Goal: Transaction & Acquisition: Purchase product/service

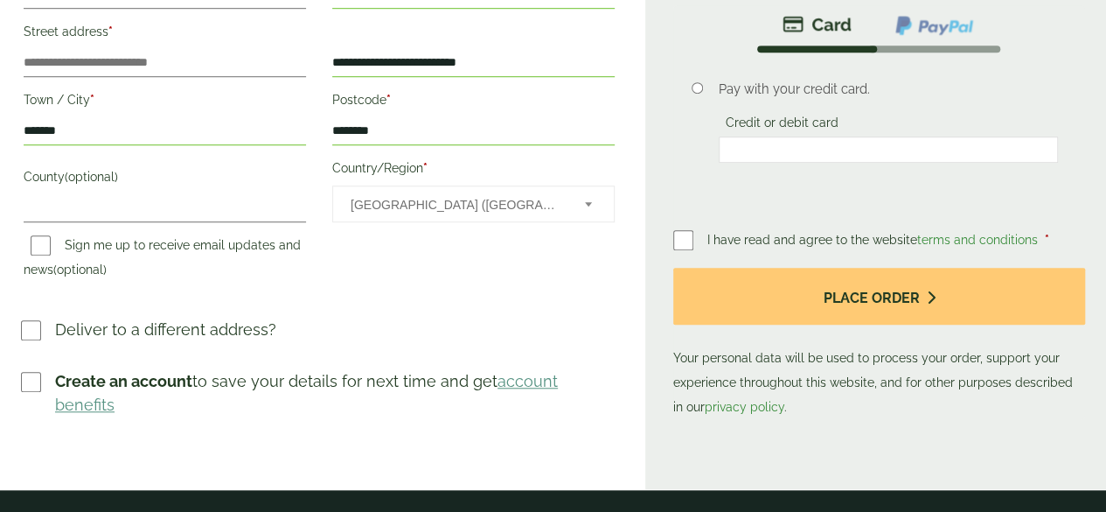
scroll to position [612, 0]
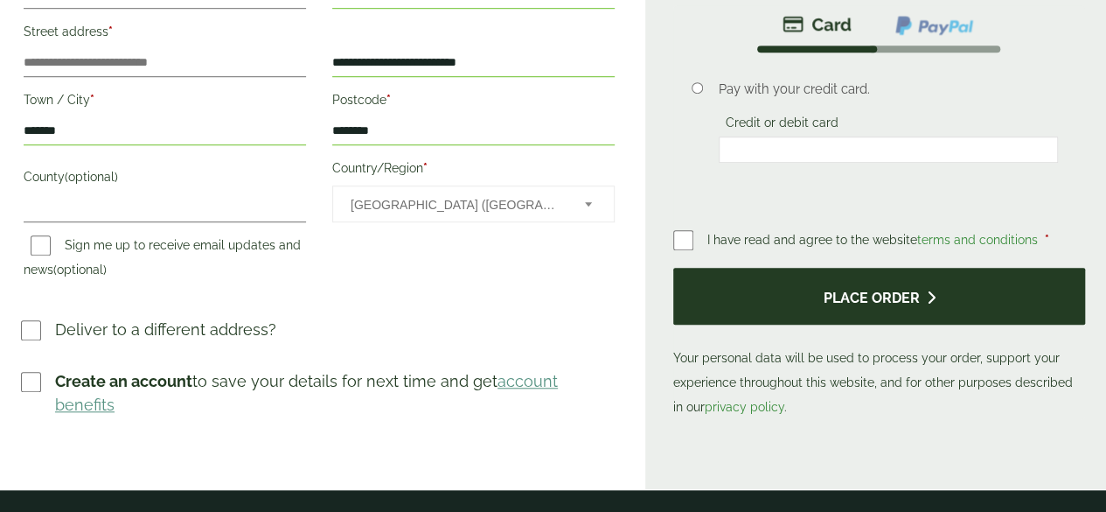
click at [868, 268] on button "Place order" at bounding box center [879, 296] width 412 height 57
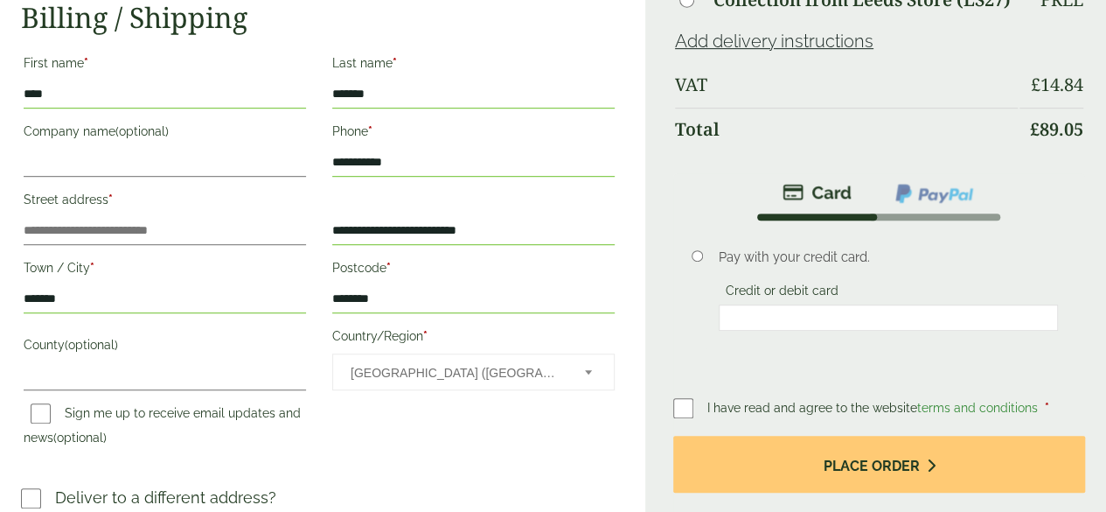
scroll to position [437, 0]
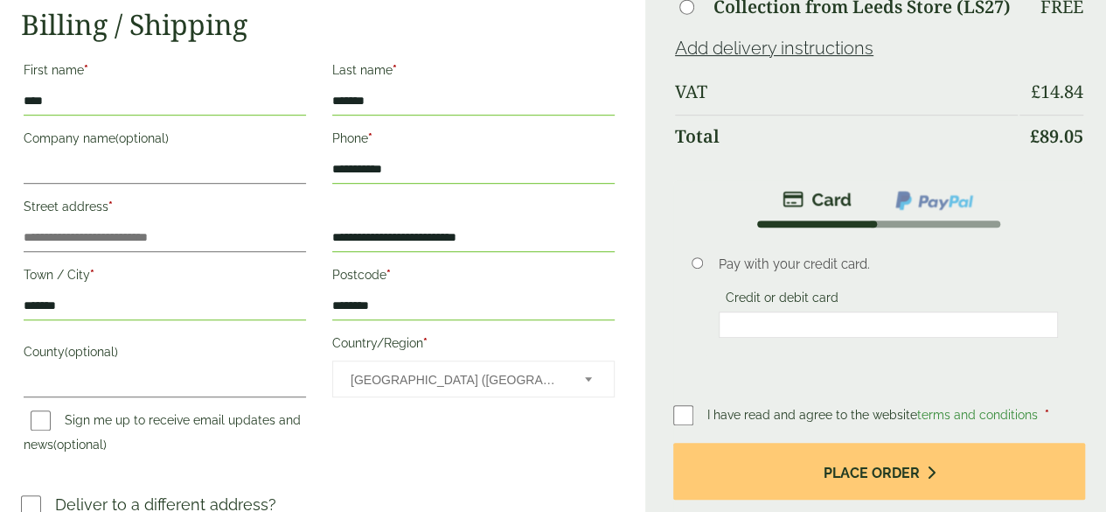
click at [814, 311] on div at bounding box center [889, 324] width 340 height 26
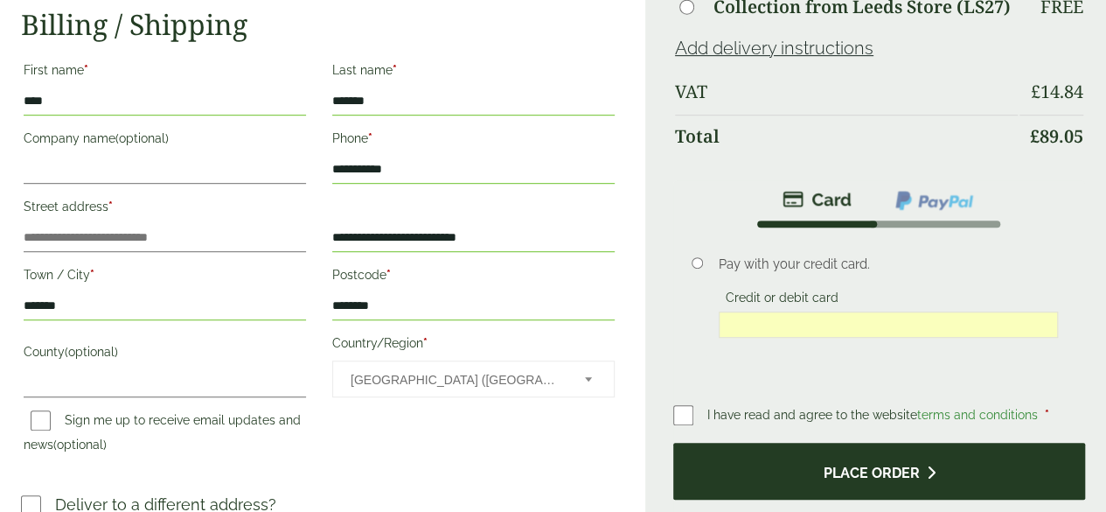
click at [880, 443] on button "Place order" at bounding box center [879, 471] width 412 height 57
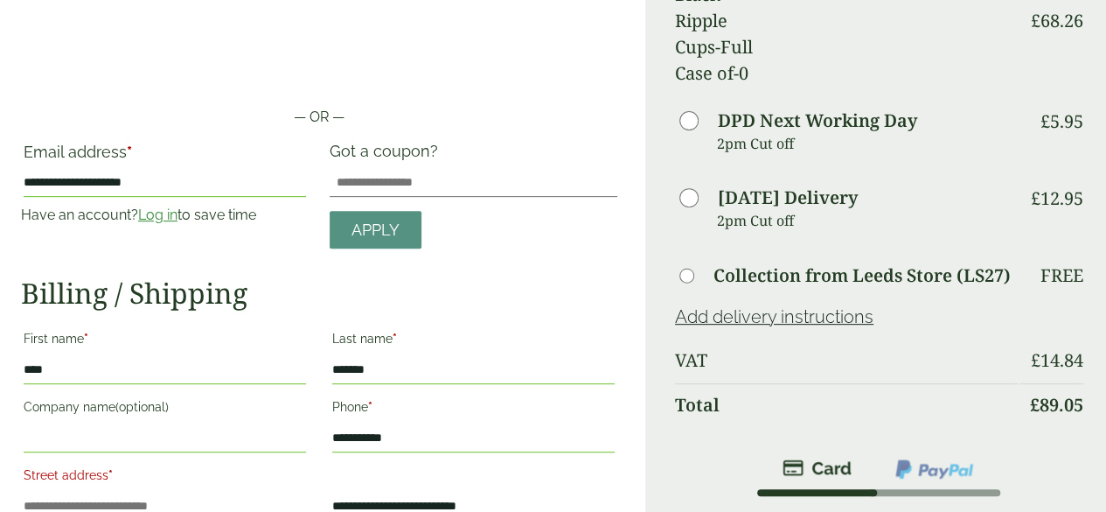
scroll to position [262, 0]
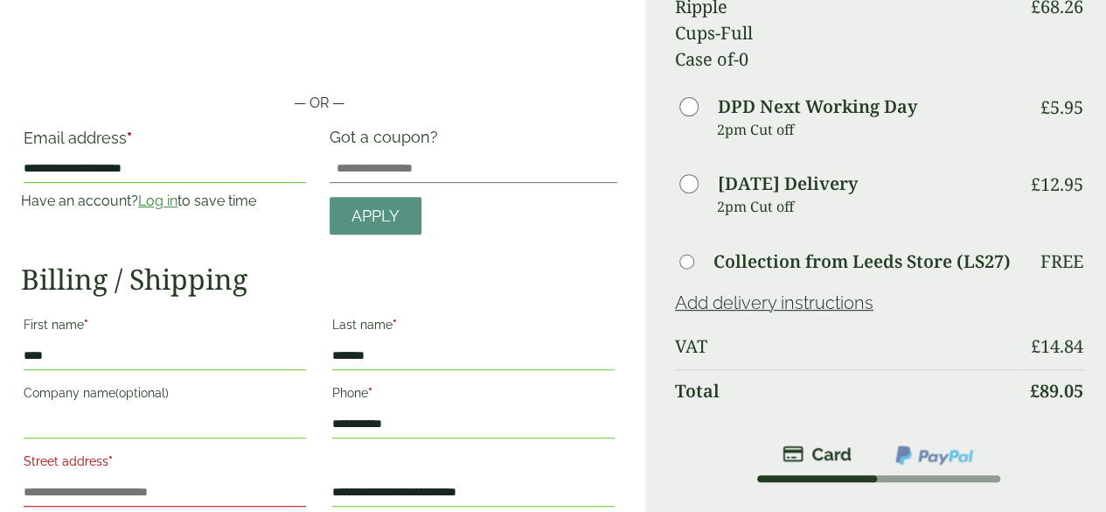
click at [178, 192] on link "Log in" at bounding box center [157, 200] width 39 height 17
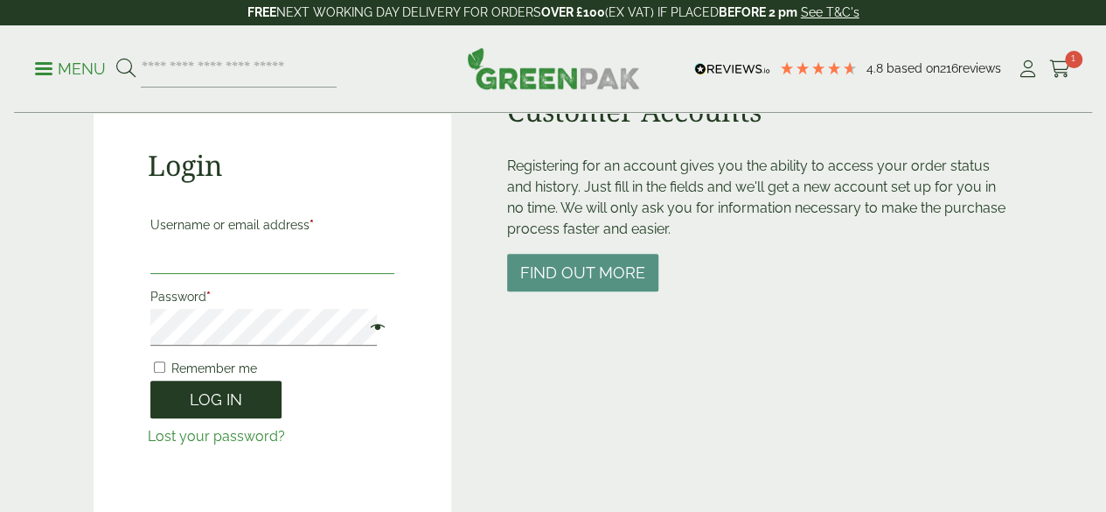
type input "**********"
click at [207, 399] on button "Log in" at bounding box center [215, 399] width 131 height 38
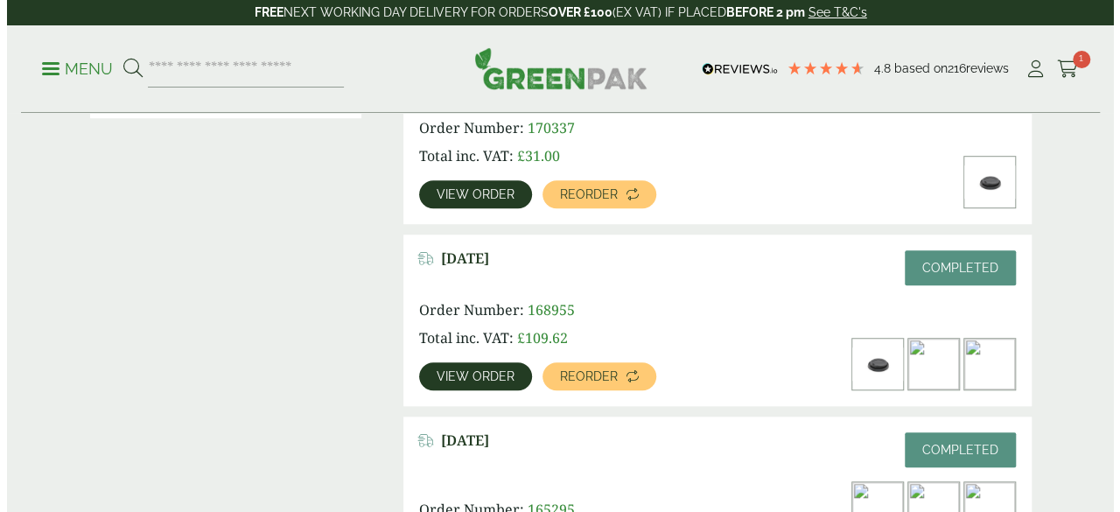
scroll to position [525, 0]
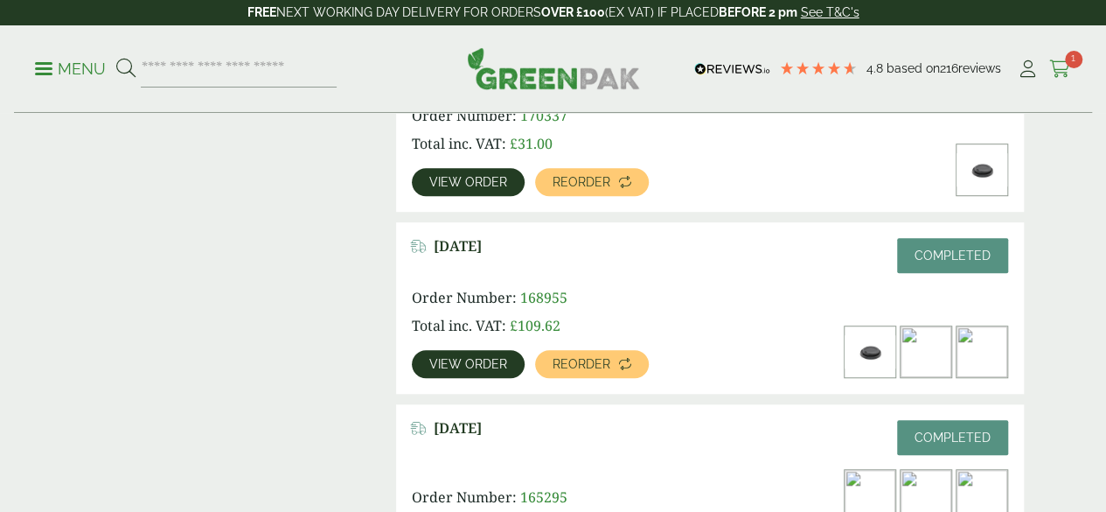
click at [1069, 57] on span "1" at bounding box center [1073, 59] width 17 height 17
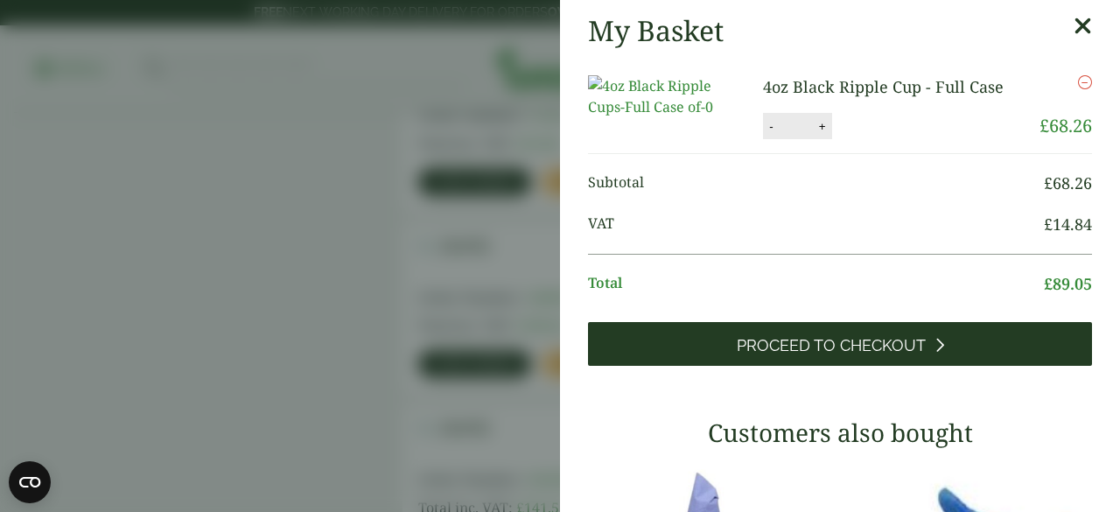
click at [787, 355] on span "Proceed to Checkout" at bounding box center [830, 345] width 189 height 19
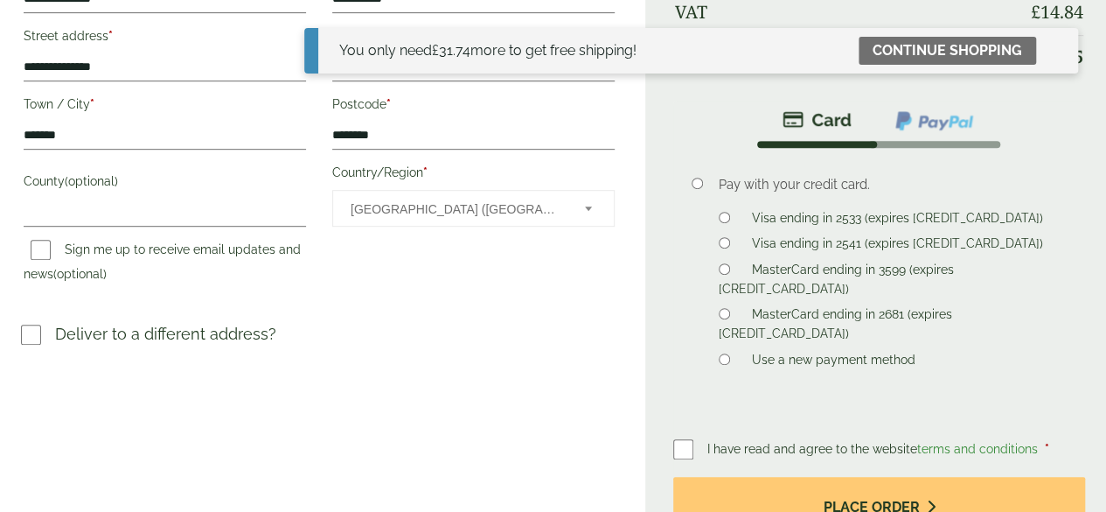
scroll to position [528, 0]
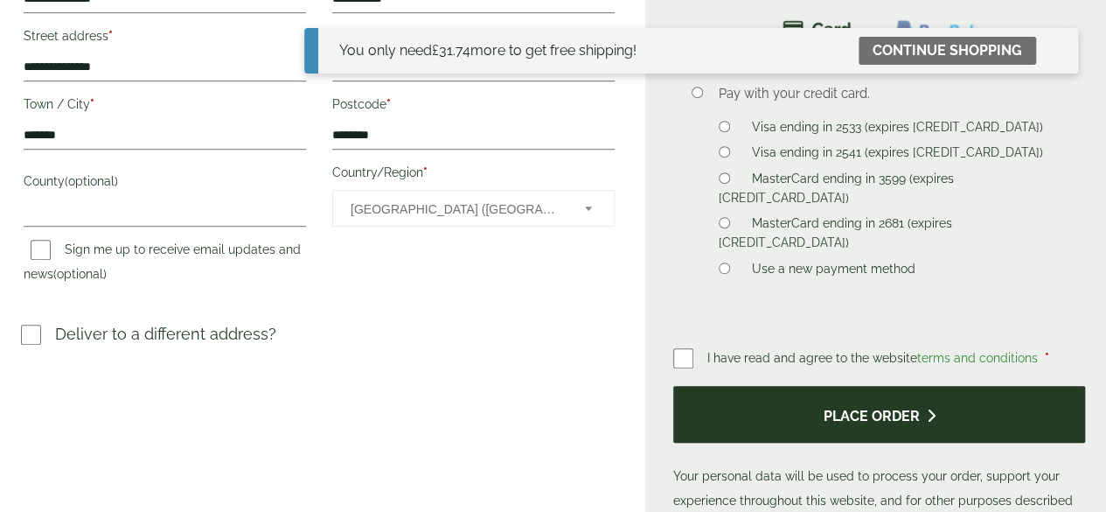
click at [862, 386] on button "Place order" at bounding box center [879, 414] width 412 height 57
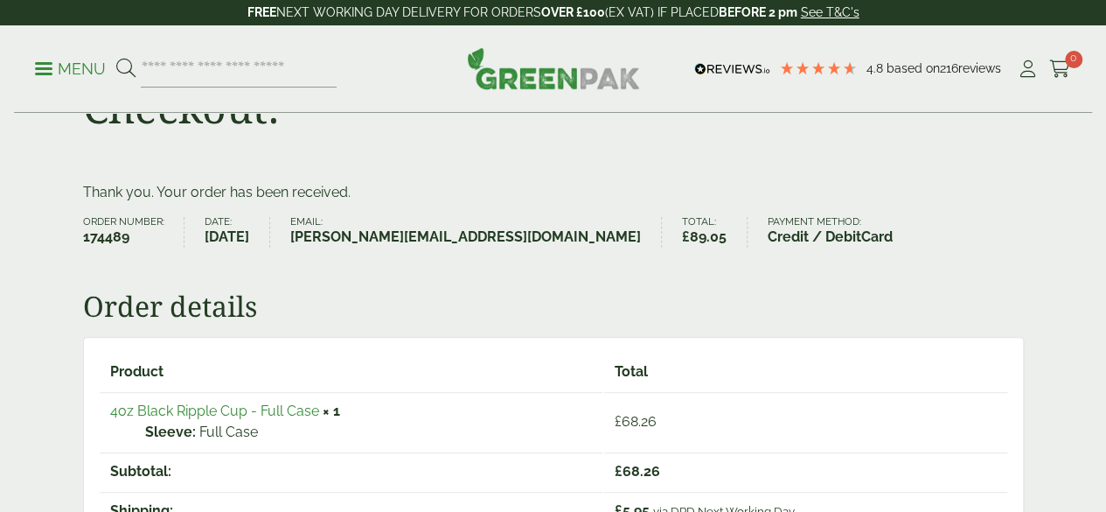
scroll to position [525, 0]
